Goal: Information Seeking & Learning: Learn about a topic

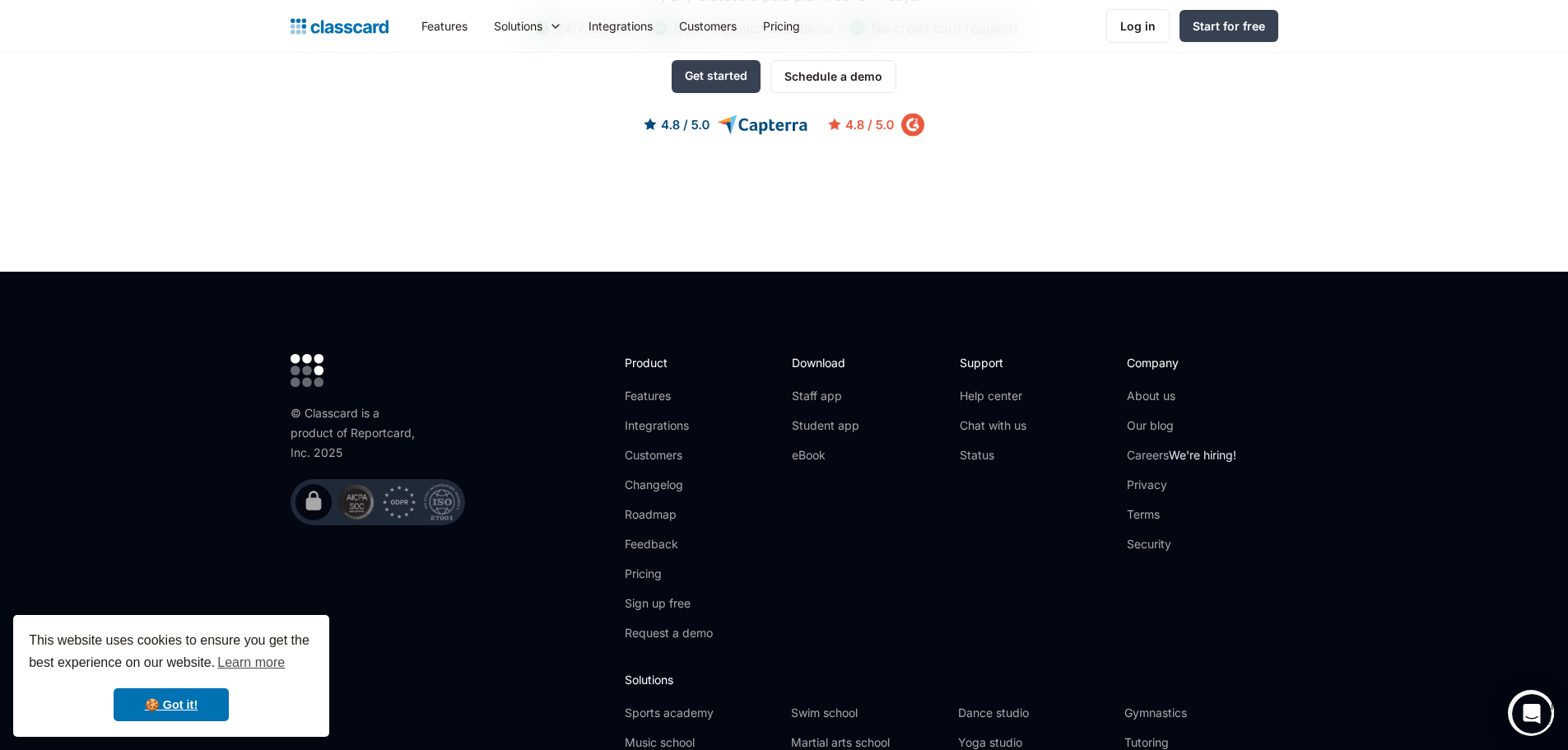
scroll to position [5151, 0]
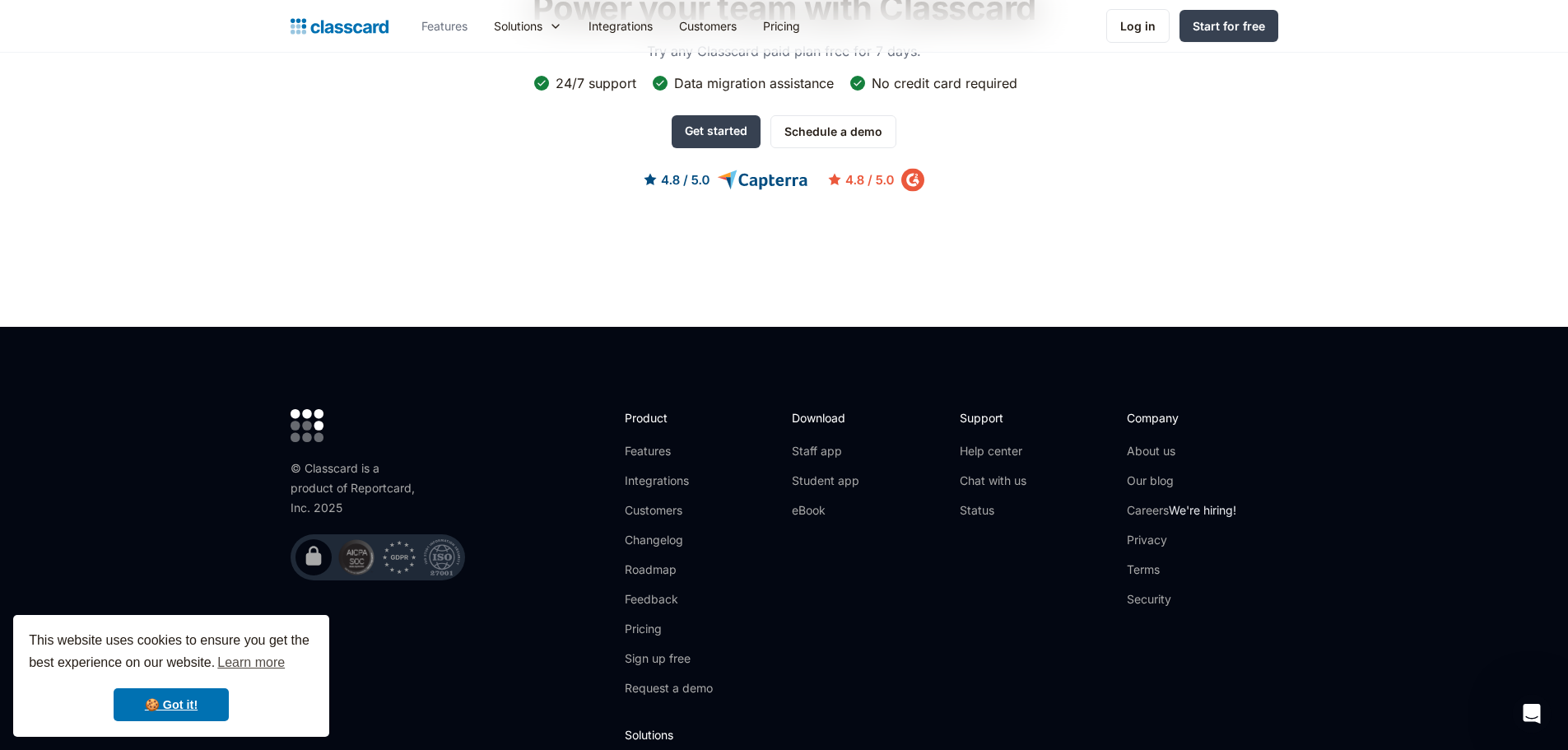
click at [449, 25] on link "Features" at bounding box center [444, 25] width 72 height 37
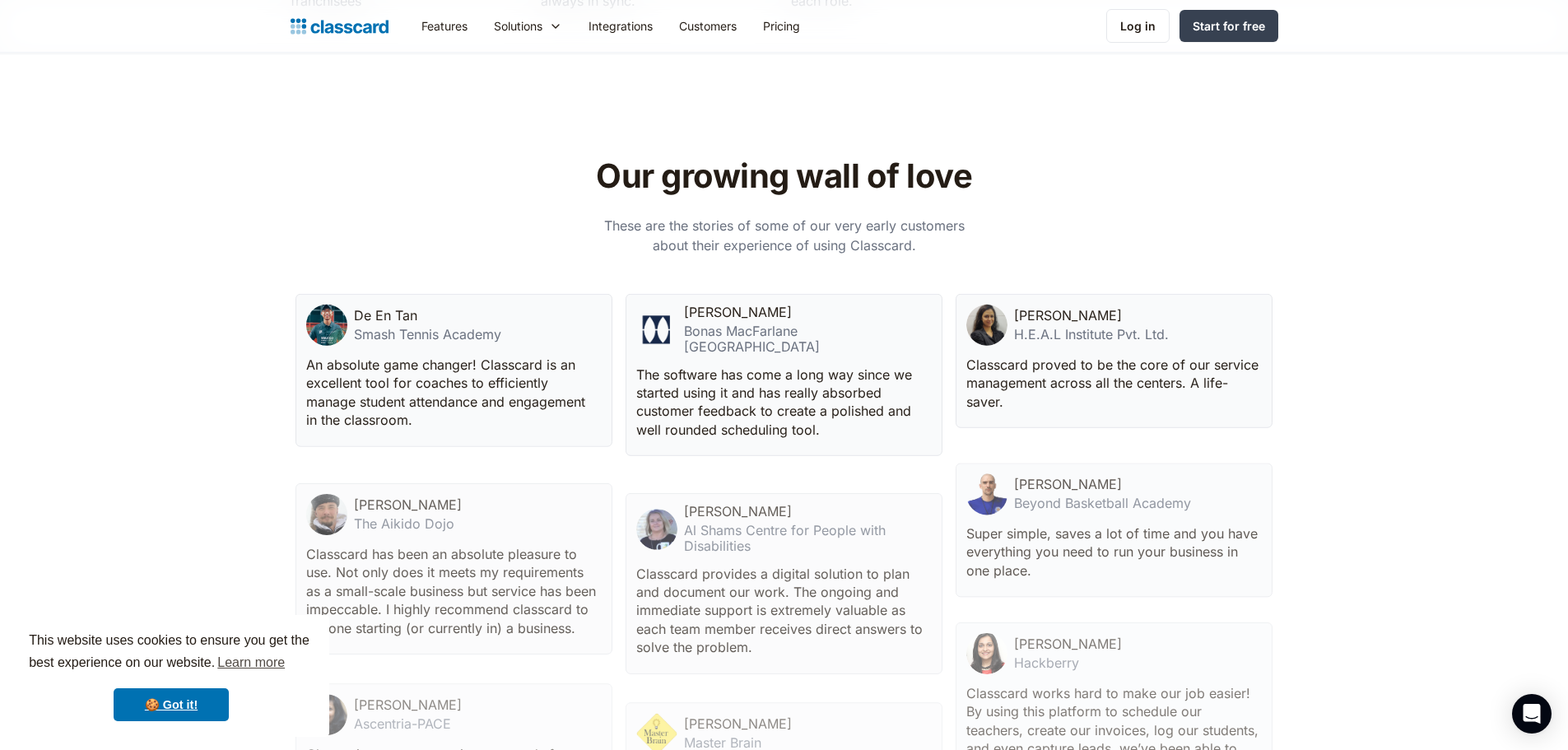
scroll to position [3623, 0]
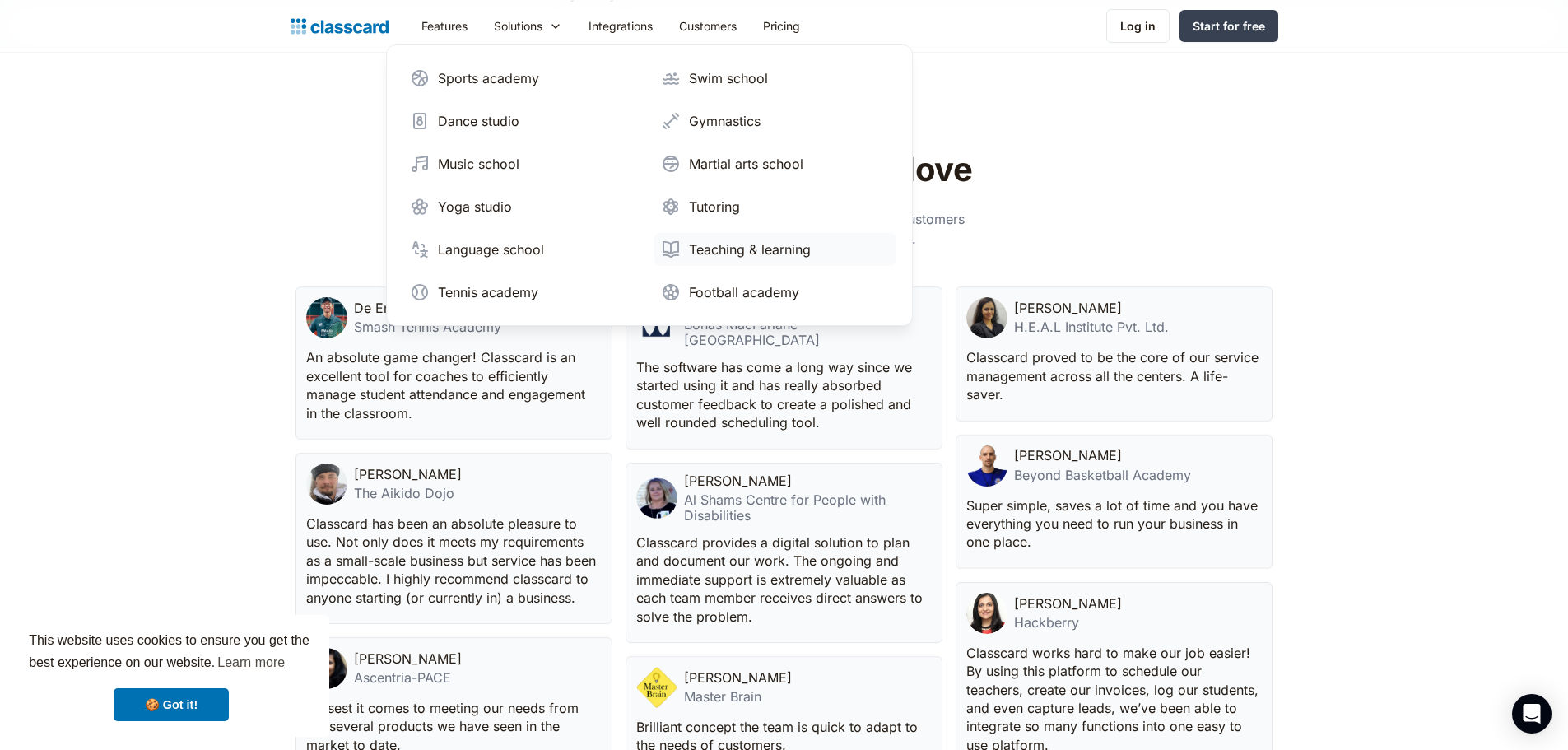
click at [733, 258] on div "Teaching & learning" at bounding box center [749, 249] width 122 height 20
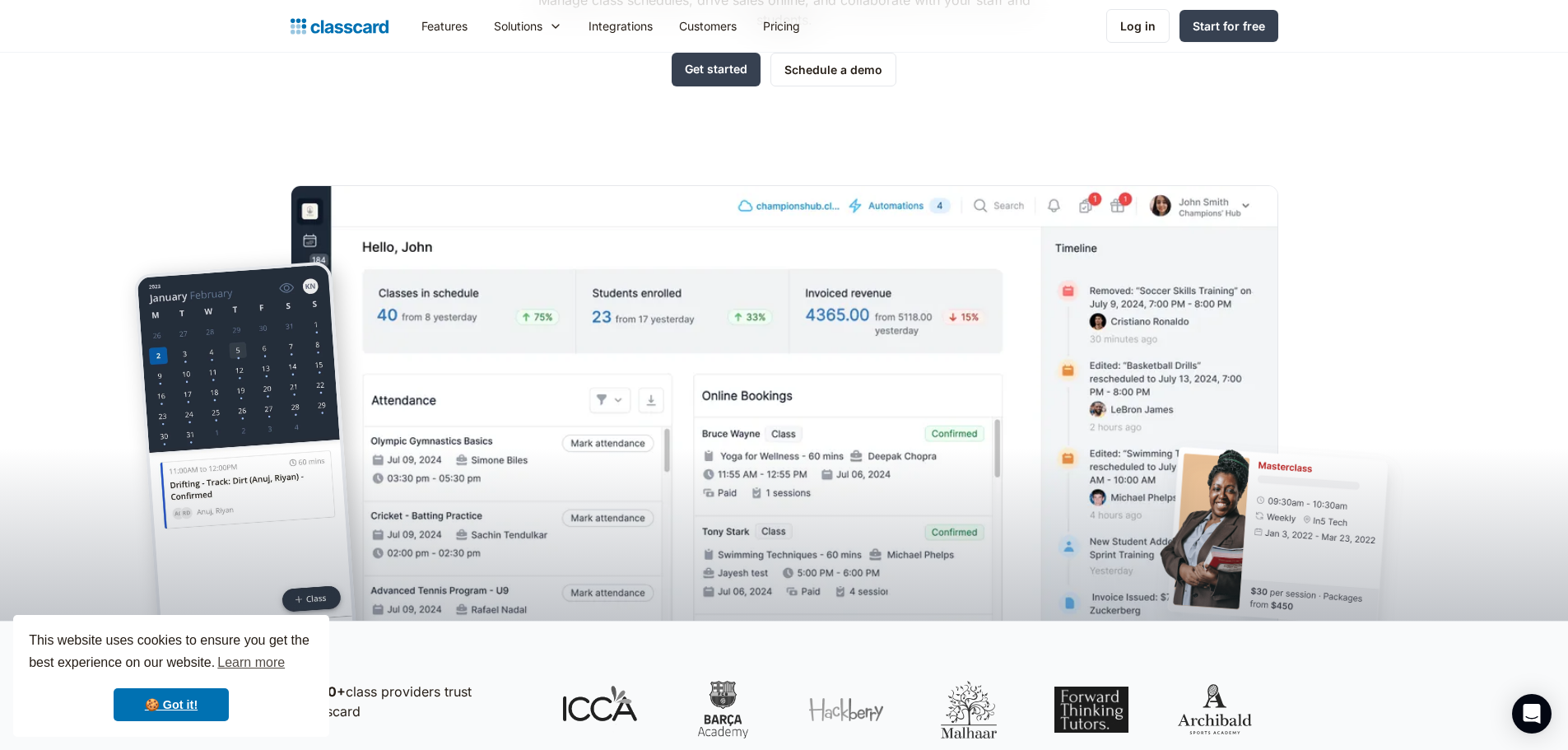
scroll to position [329, 0]
